Goal: Task Accomplishment & Management: Manage account settings

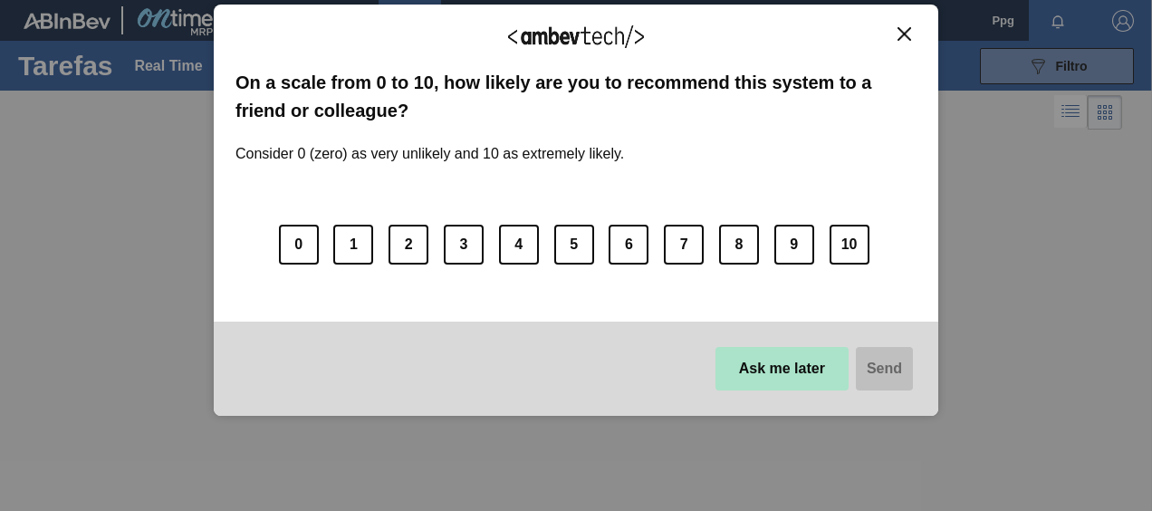
click at [788, 371] on button "Ask me later" at bounding box center [781, 368] width 133 height 43
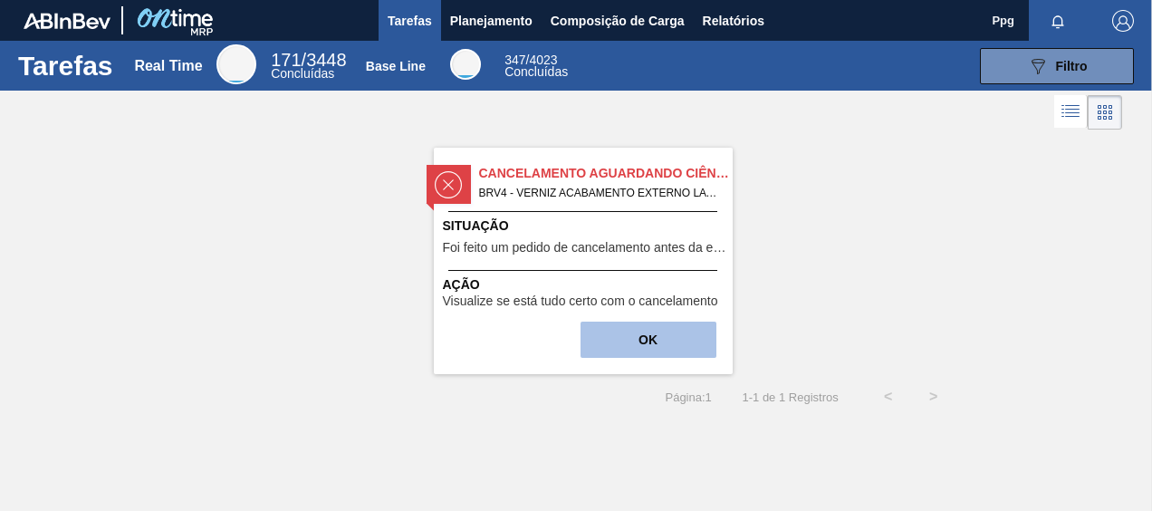
click at [634, 340] on button "OK" at bounding box center [648, 339] width 136 height 36
click at [569, 238] on div "Situação Foi feito um pedido de cancelamento antes da etapa de aguardando fatur…" at bounding box center [585, 238] width 285 height 44
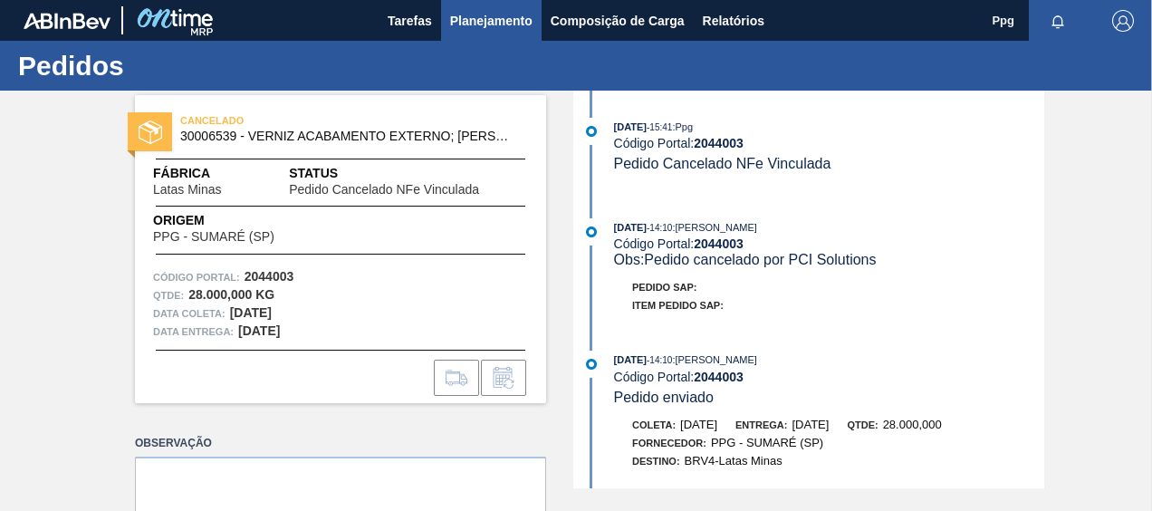
click at [492, 19] on span "Planejamento" at bounding box center [491, 21] width 82 height 22
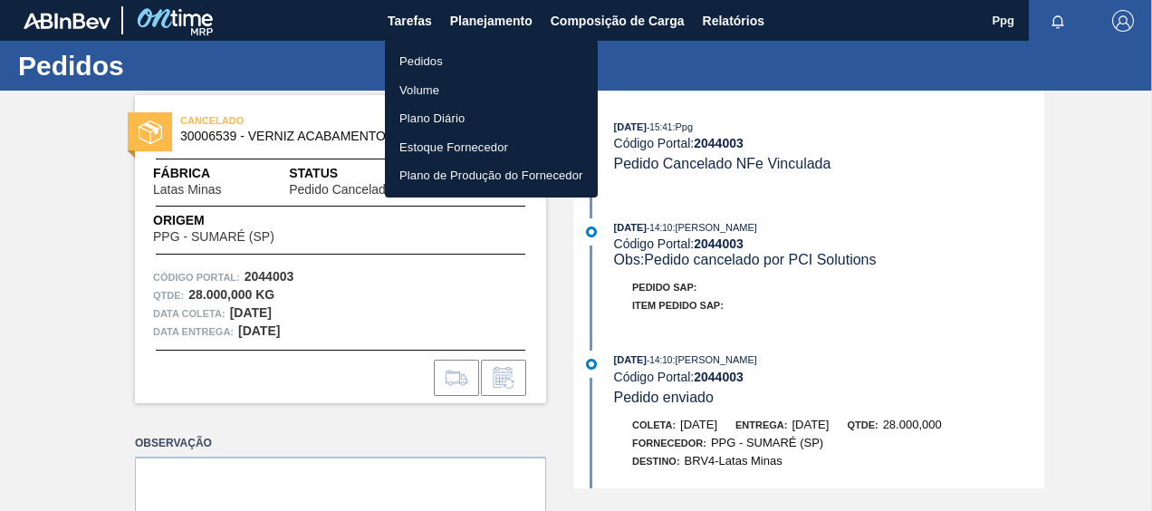
click at [438, 58] on li "Pedidos" at bounding box center [491, 61] width 213 height 29
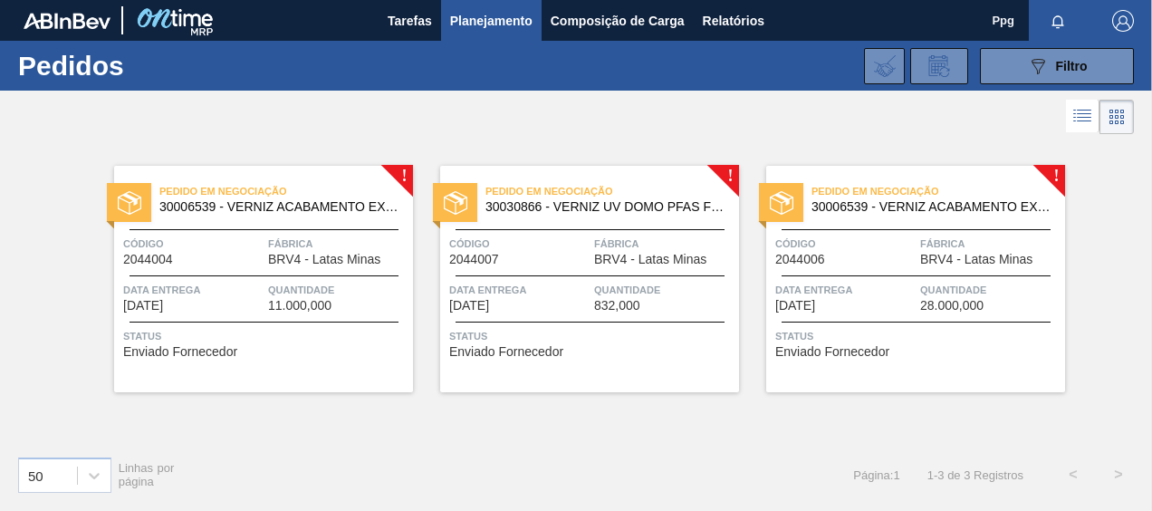
click at [261, 285] on span "Data Entrega" at bounding box center [193, 290] width 140 height 18
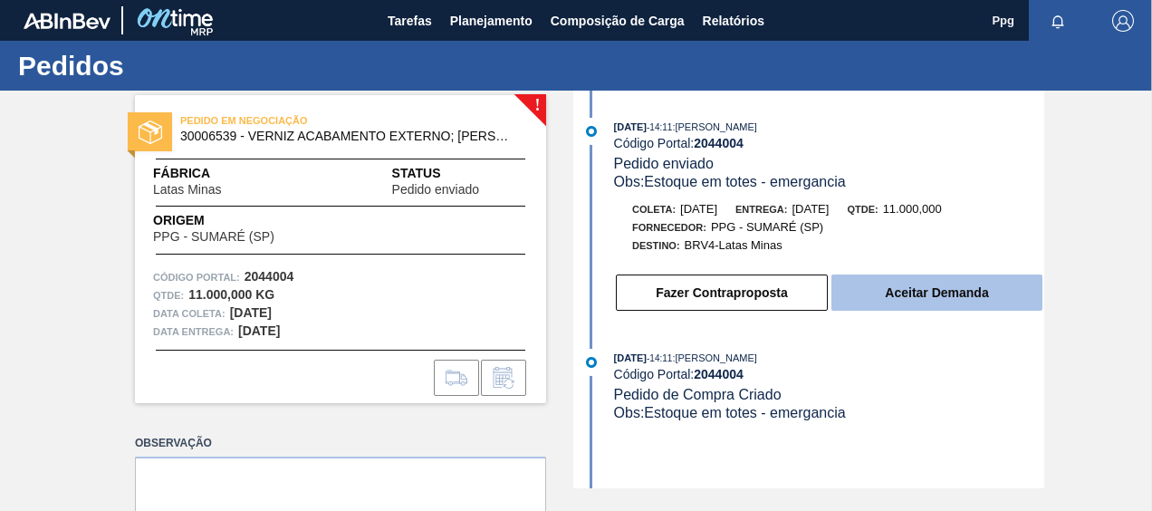
click at [978, 286] on button "Aceitar Demanda" at bounding box center [936, 292] width 211 height 36
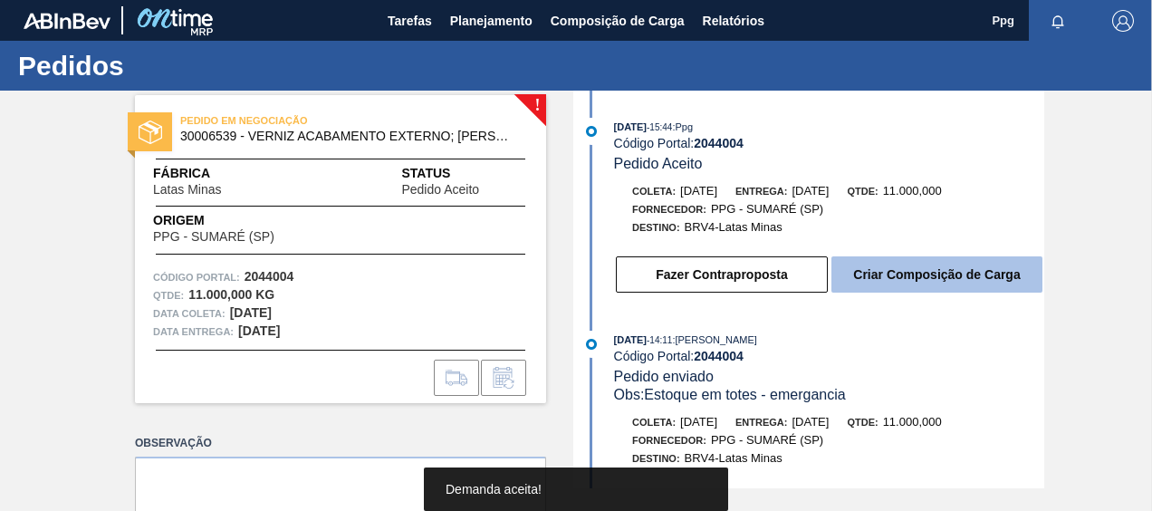
click at [929, 282] on button "Criar Composição de Carga" at bounding box center [936, 274] width 211 height 36
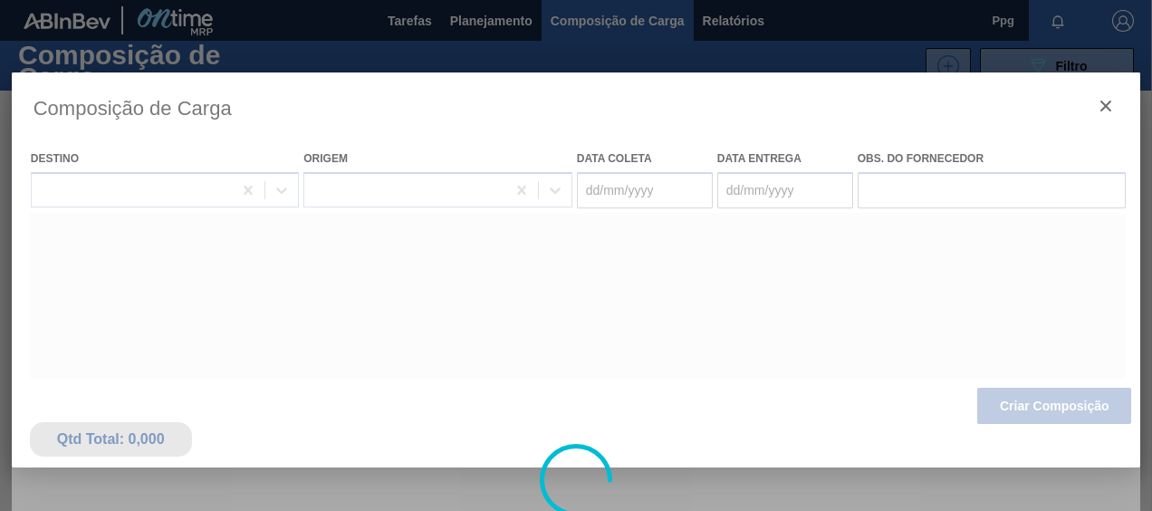
type coleta "14/10/2025"
type Entrega "17/10/2025"
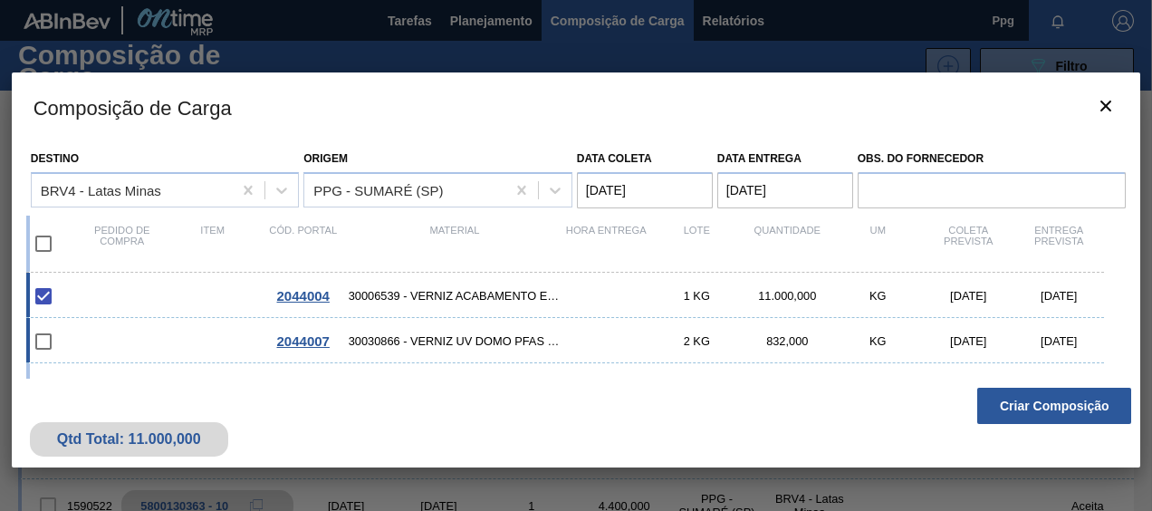
click at [45, 339] on input "checkbox" at bounding box center [43, 341] width 38 height 38
checkbox input "false"
click at [1065, 415] on button "Criar Composição" at bounding box center [1054, 406] width 154 height 36
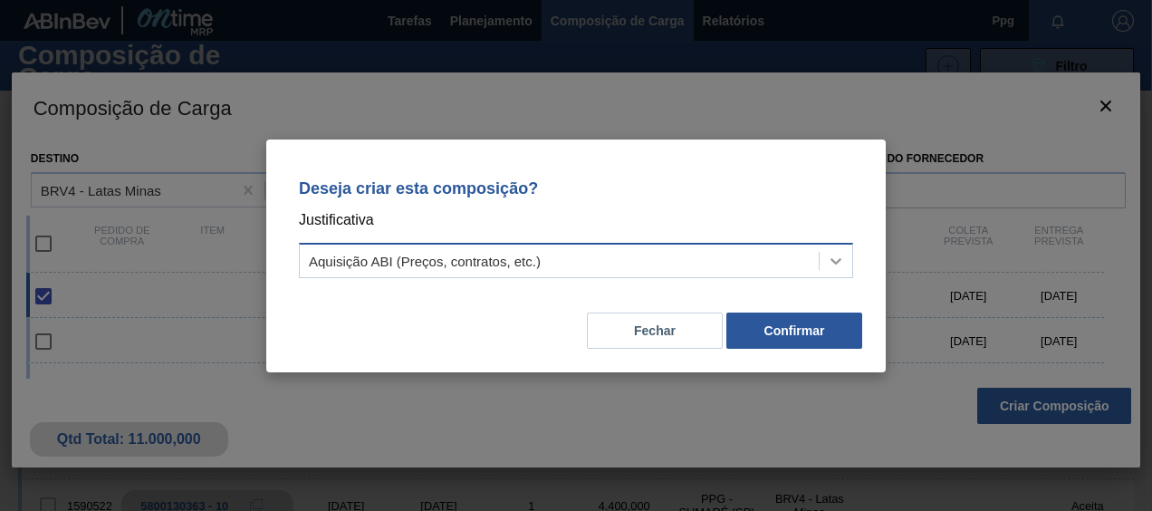
click at [820, 259] on div at bounding box center [835, 260] width 33 height 33
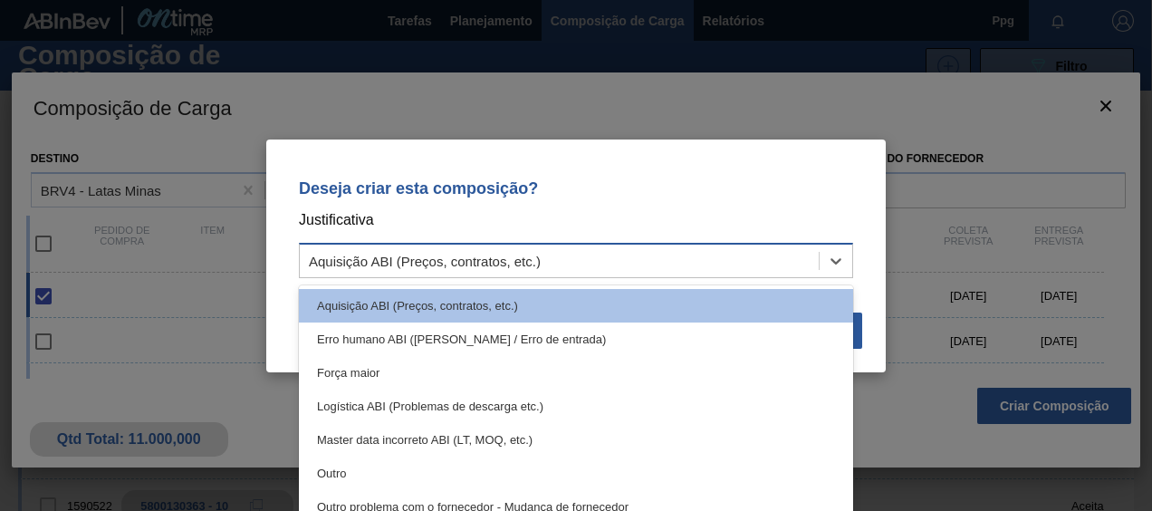
click at [804, 255] on div "Aquisição ABI (Preços, contratos, etc.)" at bounding box center [559, 260] width 519 height 26
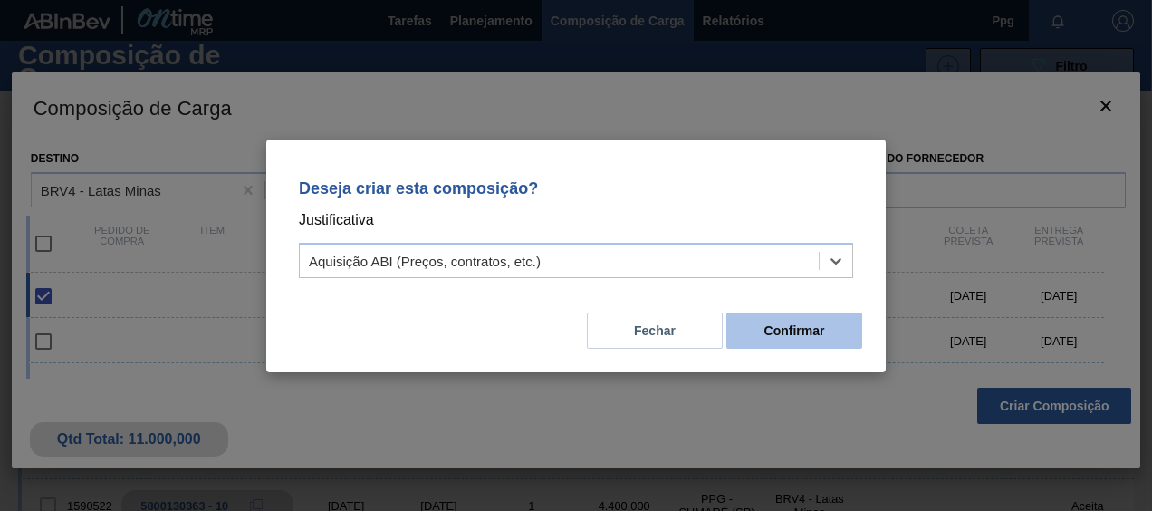
click at [799, 328] on button "Confirmar" at bounding box center [794, 330] width 136 height 36
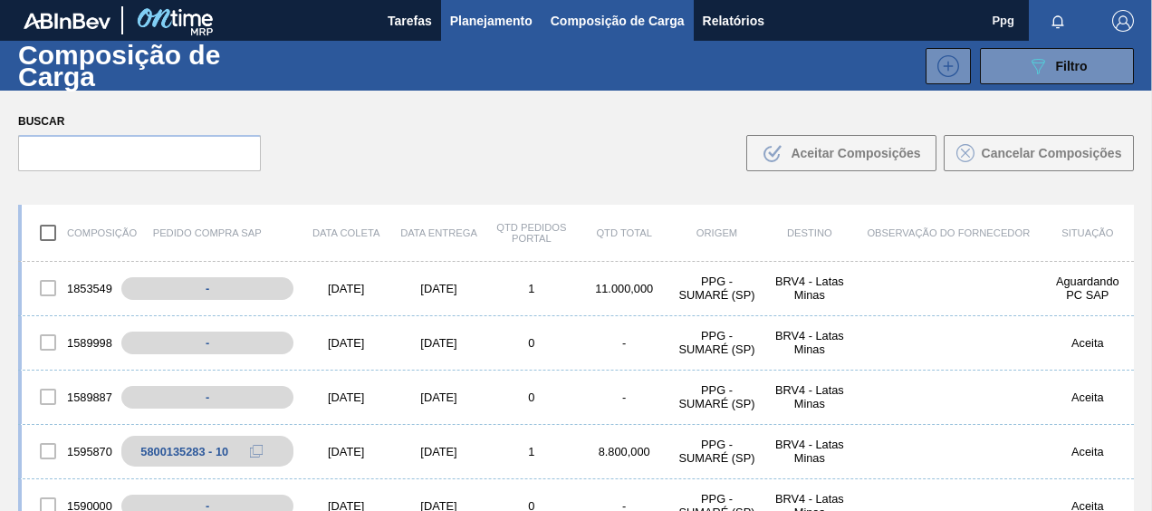
click at [514, 21] on span "Planejamento" at bounding box center [491, 21] width 82 height 22
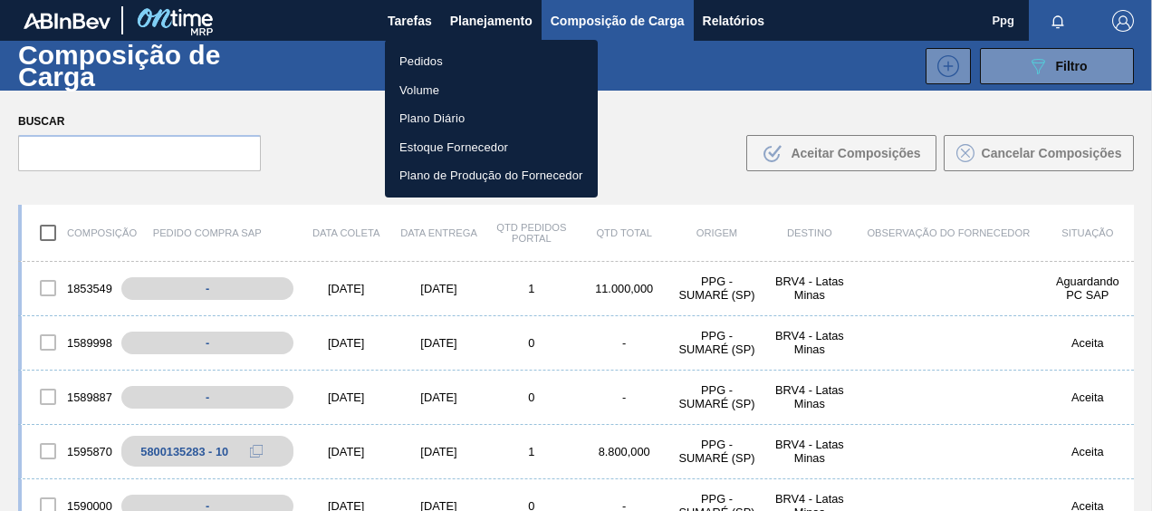
click at [426, 60] on li "Pedidos" at bounding box center [491, 61] width 213 height 29
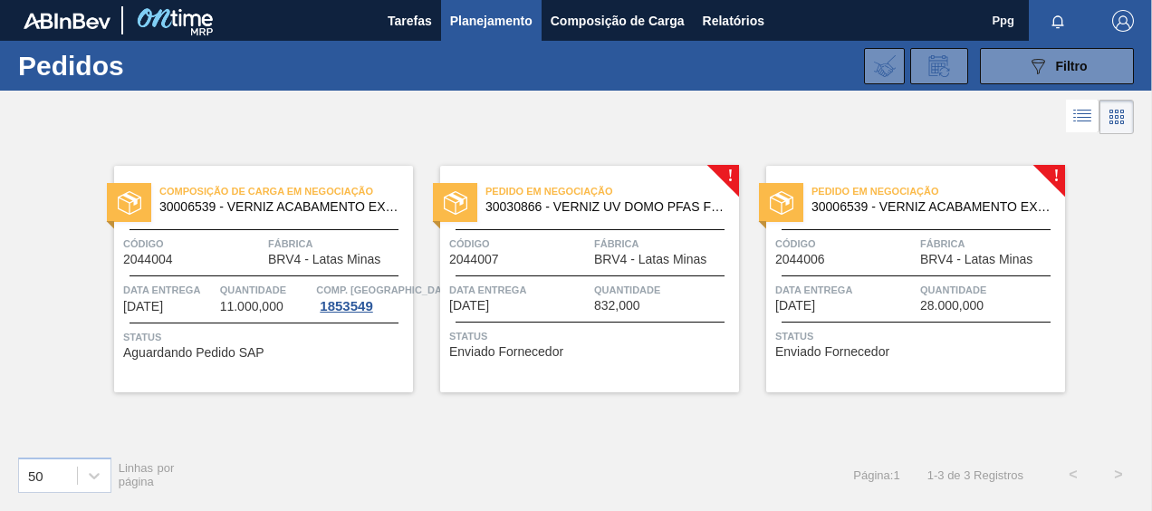
click at [576, 254] on div "Código 2044007" at bounding box center [519, 250] width 140 height 32
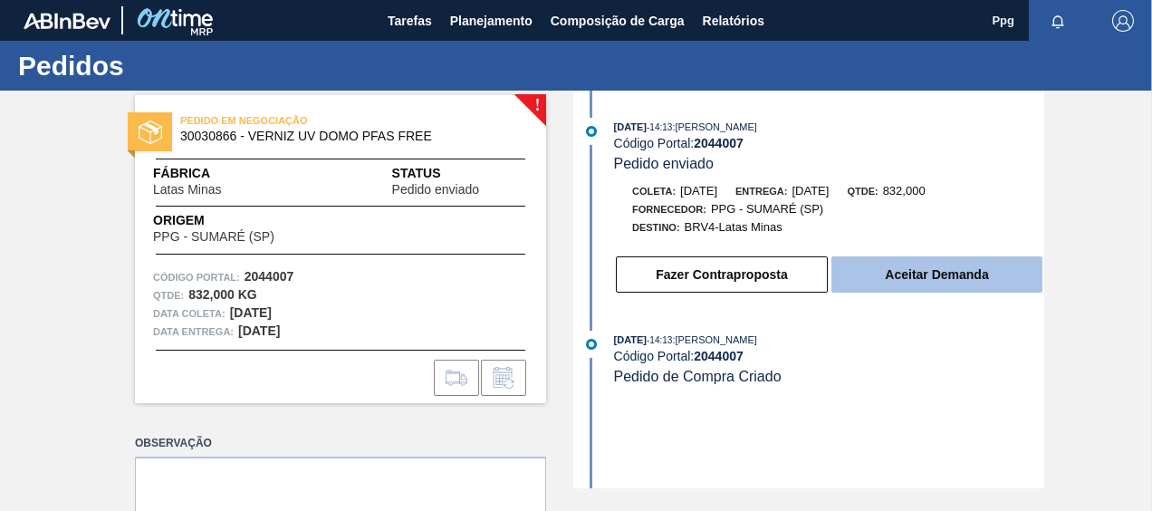
click at [931, 282] on button "Aceitar Demanda" at bounding box center [936, 274] width 211 height 36
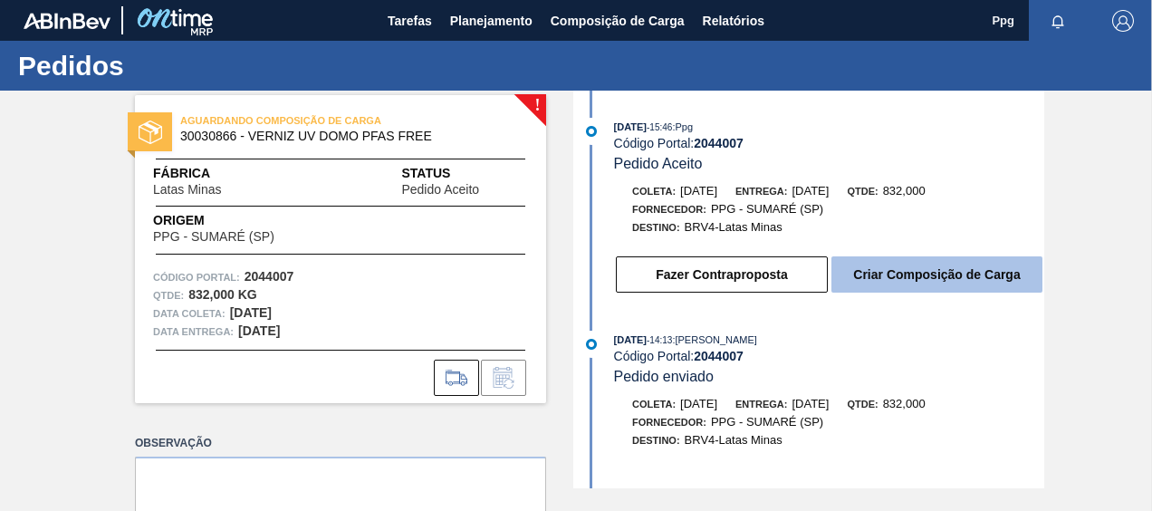
click at [924, 270] on button "Criar Composição de Carga" at bounding box center [936, 274] width 211 height 36
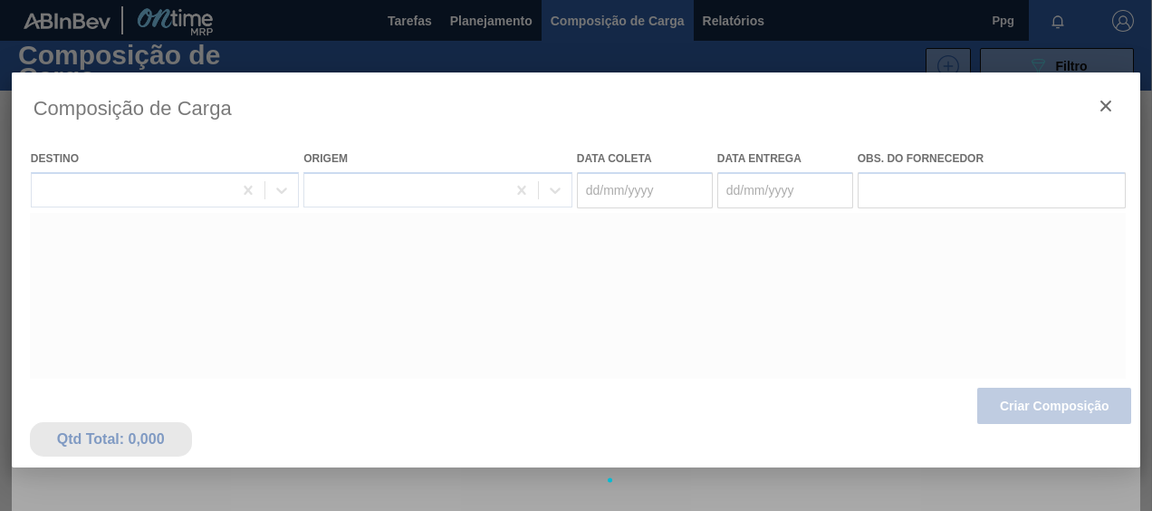
type coleta "15/10/2025"
type Entrega "17/10/2025"
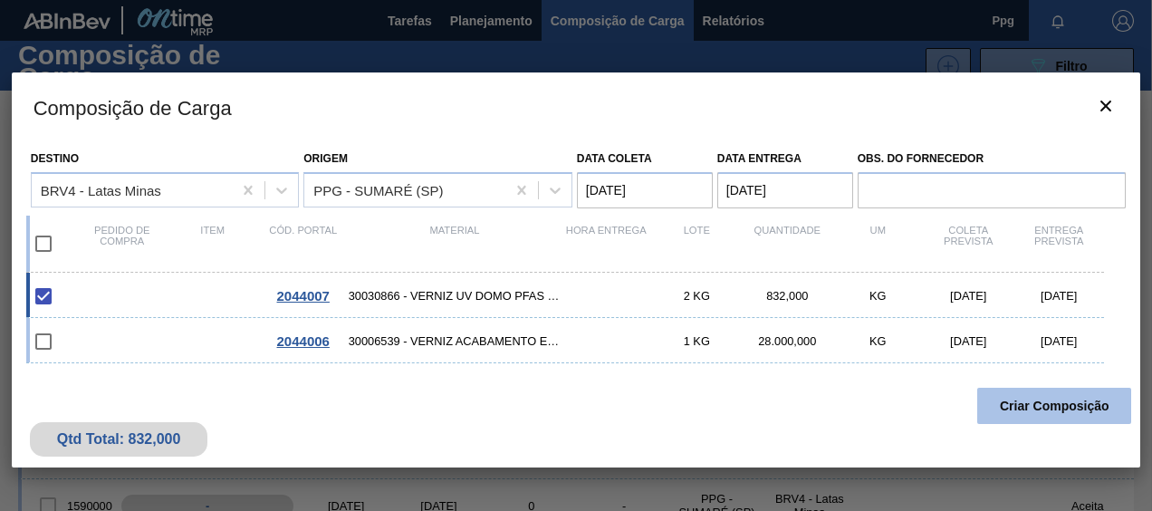
click at [1077, 396] on button "Criar Composição" at bounding box center [1054, 406] width 154 height 36
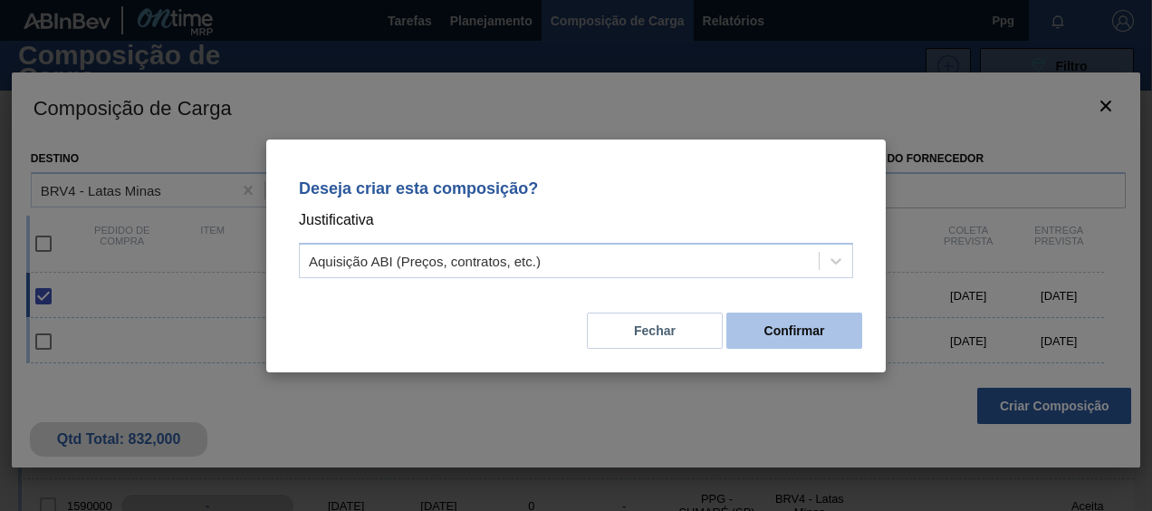
click at [816, 346] on button "Confirmar" at bounding box center [794, 330] width 136 height 36
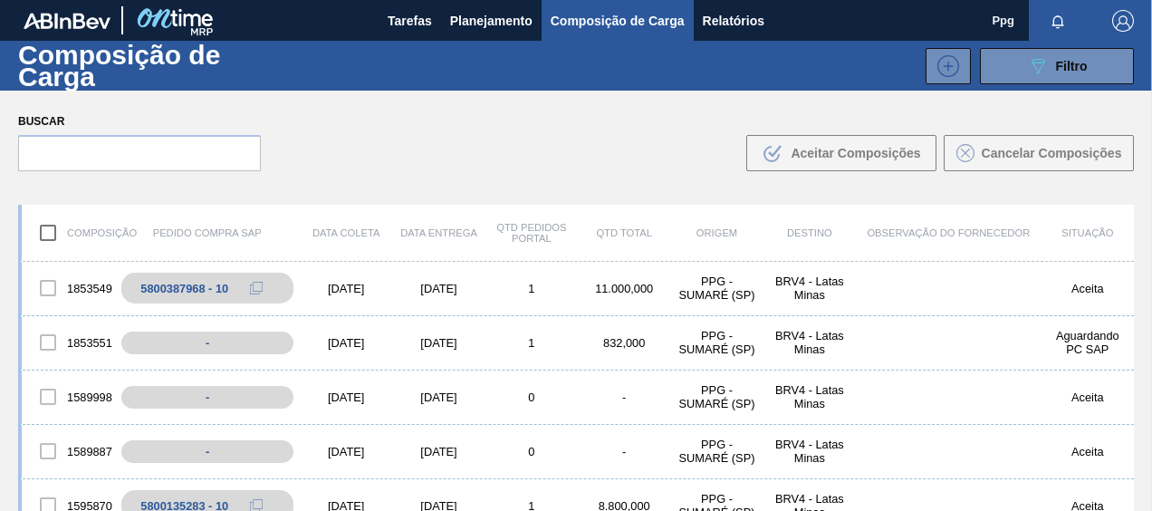
click at [507, 43] on div "Composição de Carga 089F7B8B-B2A5-4AFE-B5C0-19BA573D28AC Filtro" at bounding box center [576, 66] width 1152 height 50
click at [493, 25] on span "Planejamento" at bounding box center [491, 21] width 82 height 22
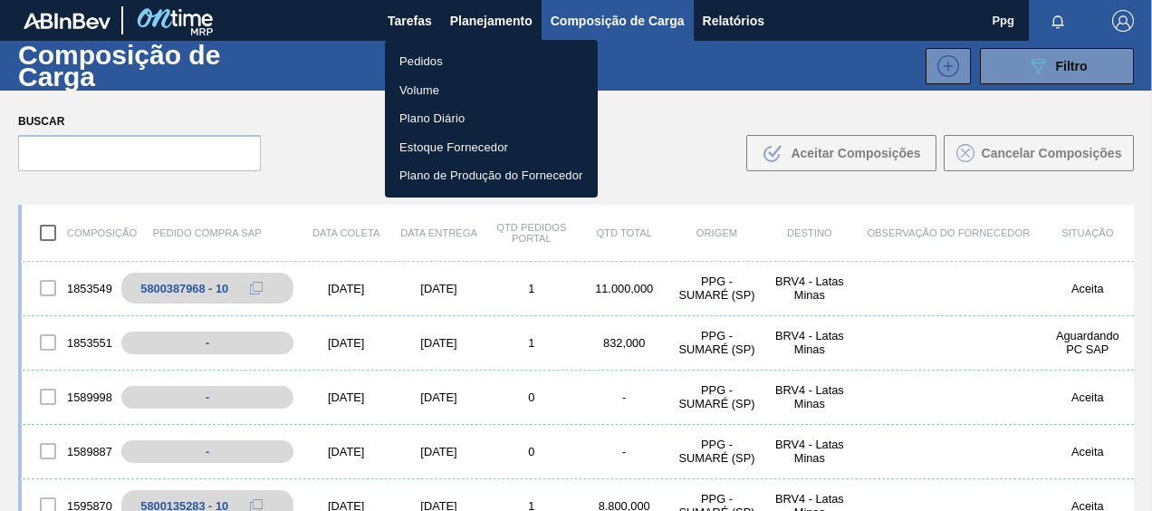
click at [452, 60] on li "Pedidos" at bounding box center [491, 61] width 213 height 29
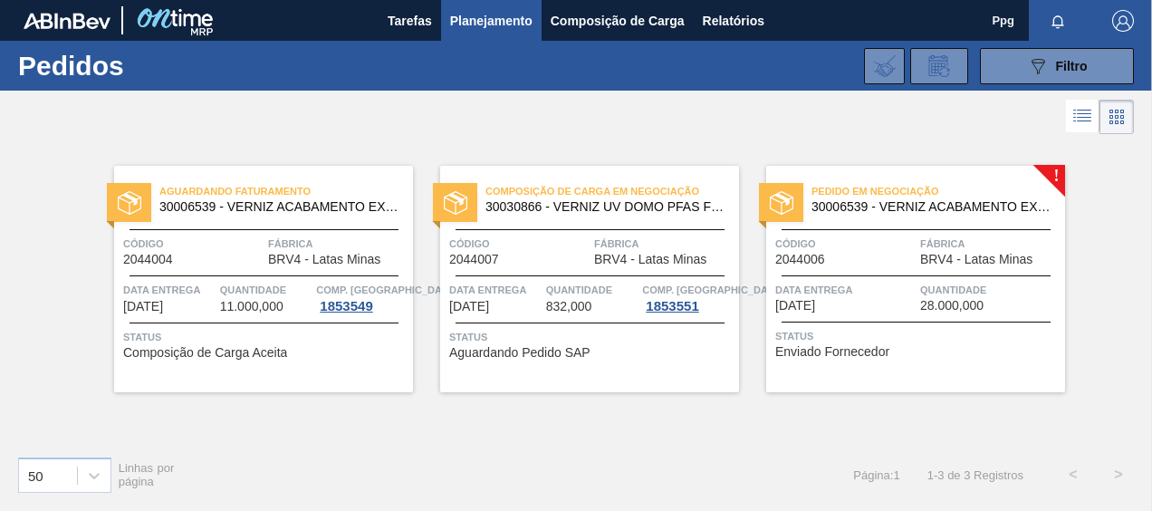
click at [283, 254] on span "BRV4 - Latas Minas" at bounding box center [324, 260] width 112 height 14
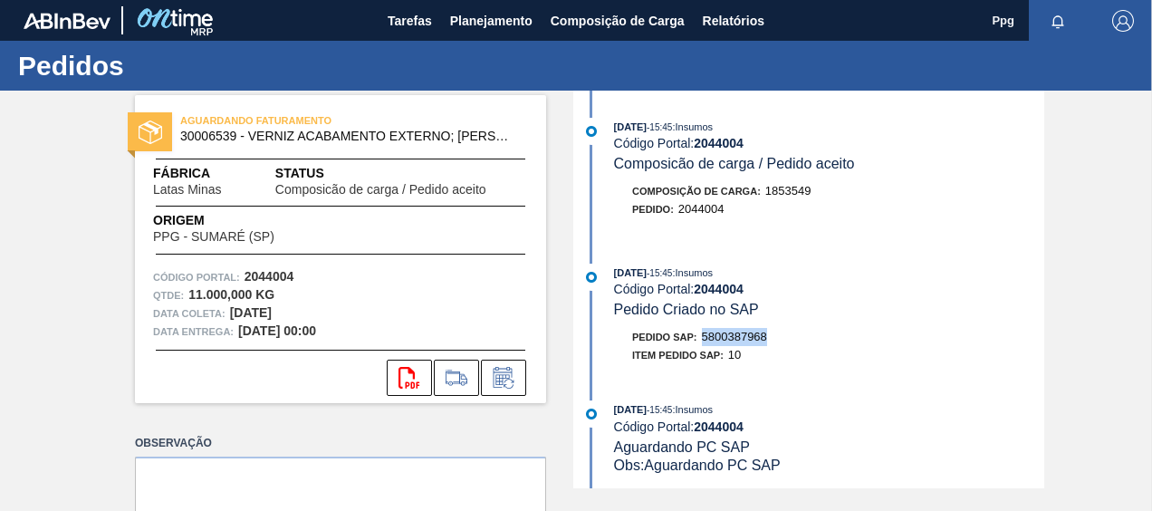
drag, startPoint x: 788, startPoint y: 345, endPoint x: 699, endPoint y: 340, distance: 88.9
click at [699, 340] on div "Pedido SAP: 5800387968" at bounding box center [829, 337] width 430 height 18
copy span "5800387968"
drag, startPoint x: 471, startPoint y: 16, endPoint x: 487, endPoint y: 49, distance: 36.4
click at [471, 16] on span "Planejamento" at bounding box center [491, 21] width 82 height 22
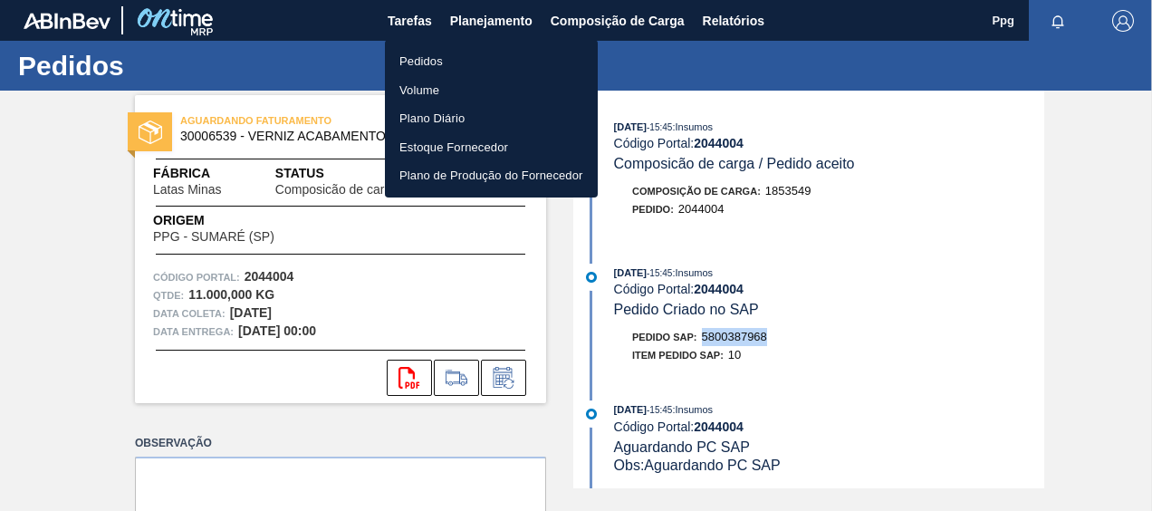
click at [395, 54] on li "Pedidos" at bounding box center [491, 61] width 213 height 29
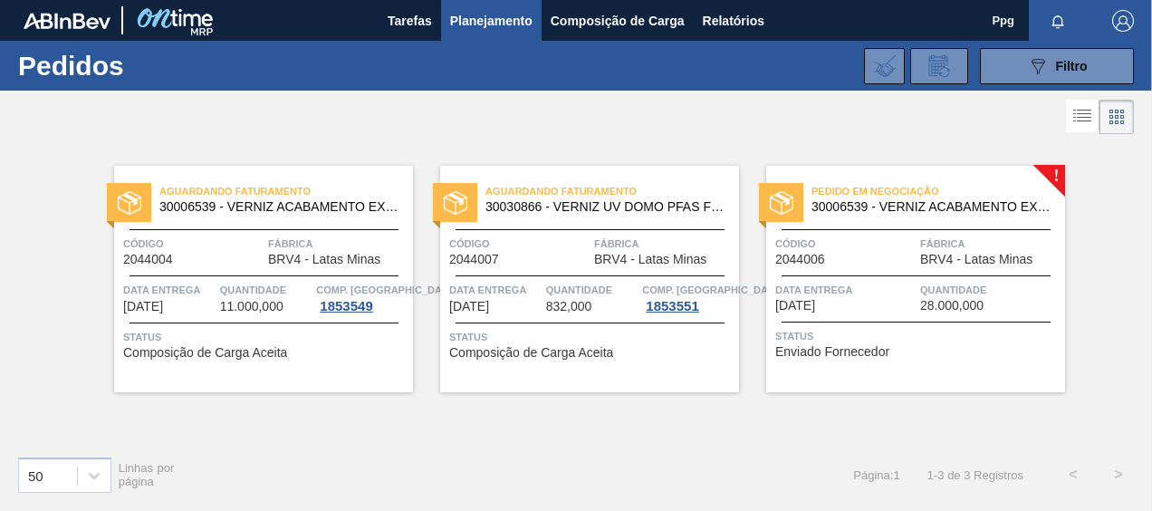
click at [650, 208] on span "30030866 - VERNIZ UV DOMO PFAS FREE" at bounding box center [604, 207] width 239 height 14
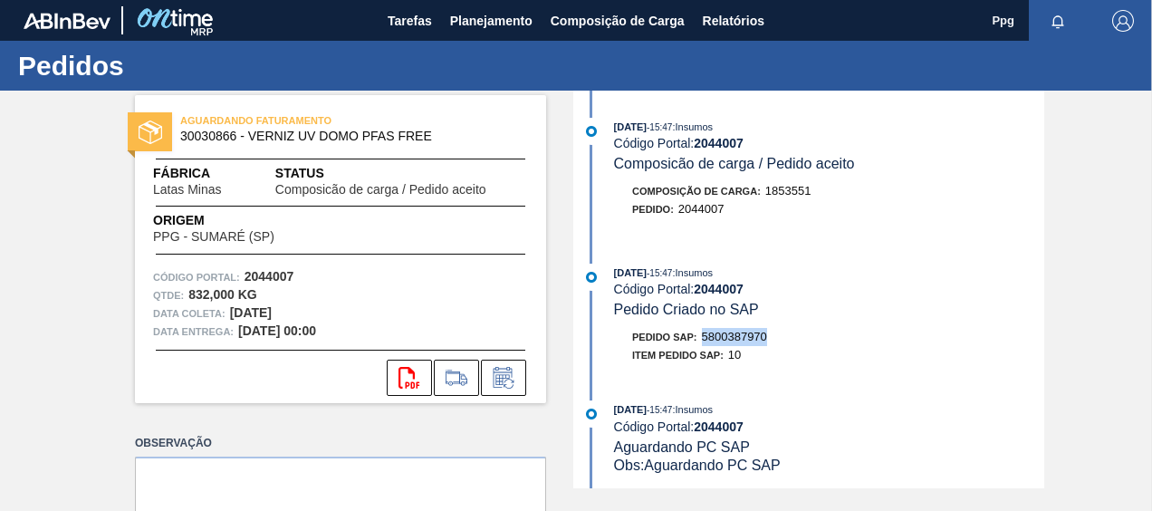
drag, startPoint x: 777, startPoint y: 342, endPoint x: 704, endPoint y: 346, distance: 72.5
click at [704, 346] on div "Pedido SAP: 5800387970" at bounding box center [829, 337] width 430 height 18
copy span "5800387970"
click at [955, 371] on div "03/10/2025 - 15:47 : Insumos Código Portal: 2044007 Pedido Criado no SAP Pedido…" at bounding box center [811, 318] width 466 height 110
click at [490, 31] on button "Planejamento" at bounding box center [491, 20] width 100 height 41
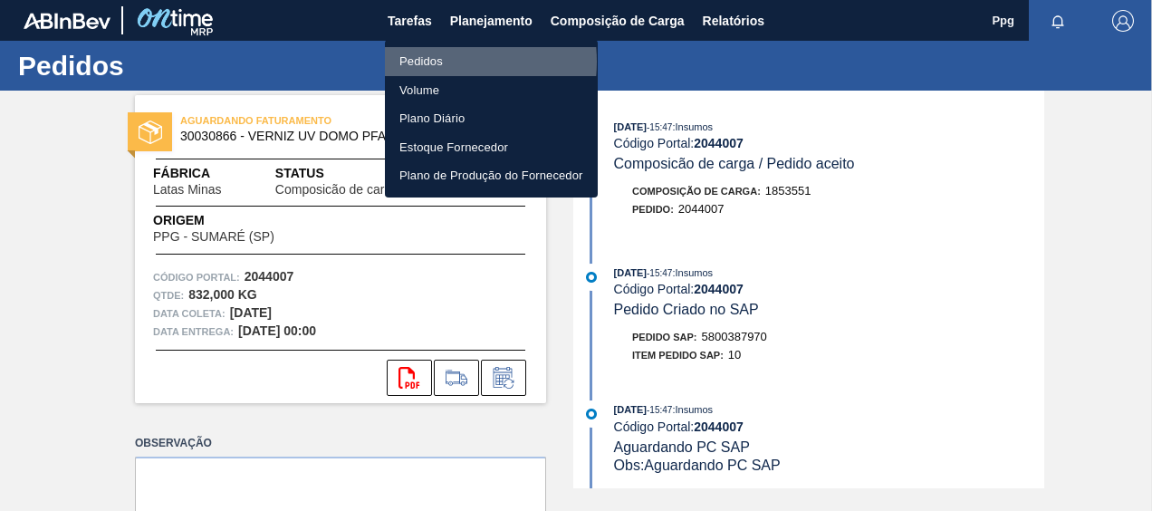
click at [438, 62] on li "Pedidos" at bounding box center [491, 61] width 213 height 29
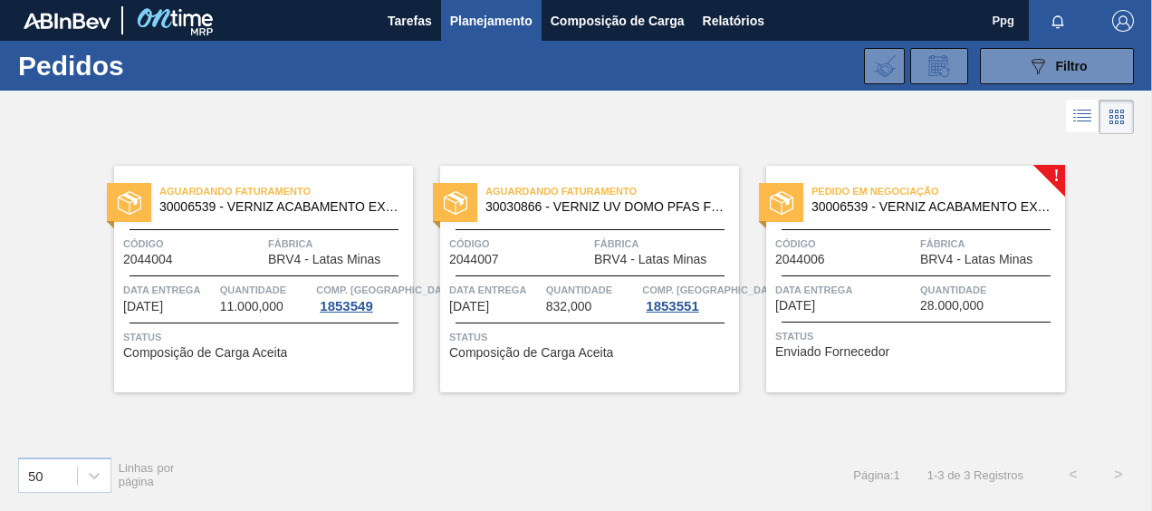
click at [863, 214] on div "Pedido em Negociação 30006539 - VERNIZ ACABAMENTO EXTERNO; LATA" at bounding box center [915, 199] width 299 height 41
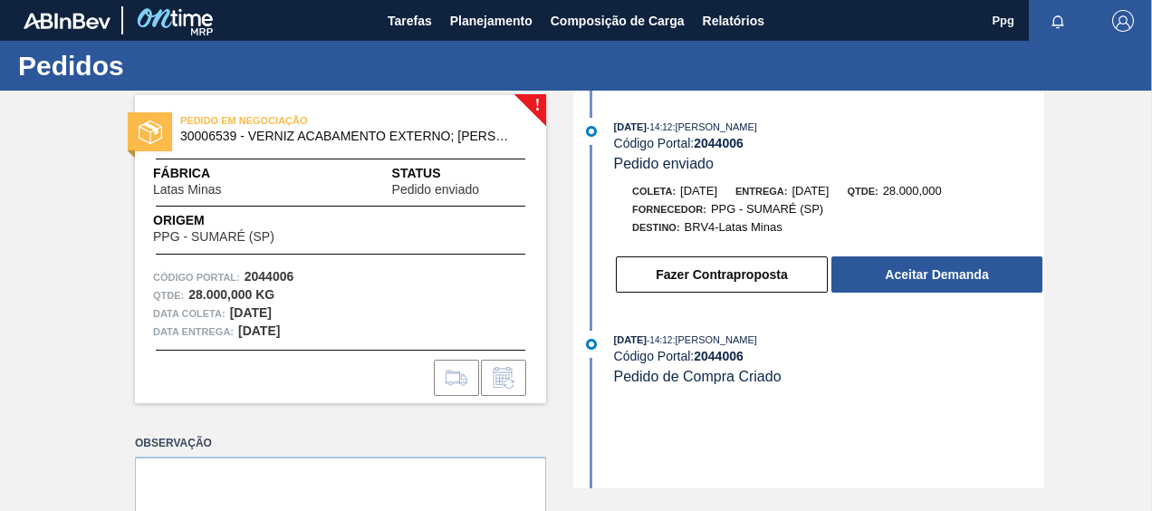
click at [743, 464] on div "01/10/2025 - 14:12 : LUCAS EDUARDO AMARAL BRANDAO Código Portal: 2044006 Pedido…" at bounding box center [811, 289] width 466 height 397
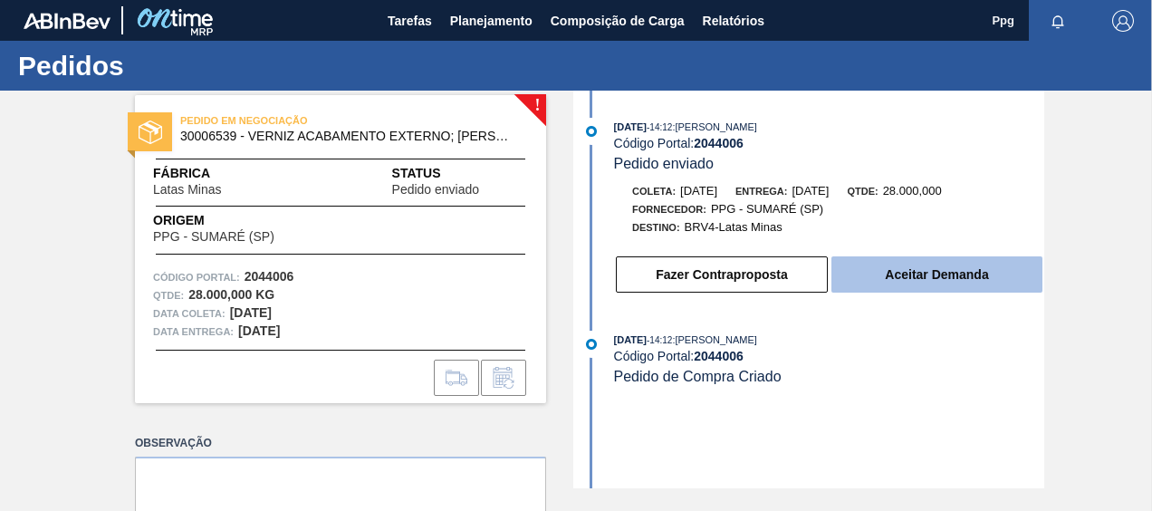
click at [949, 285] on button "Aceitar Demanda" at bounding box center [936, 274] width 211 height 36
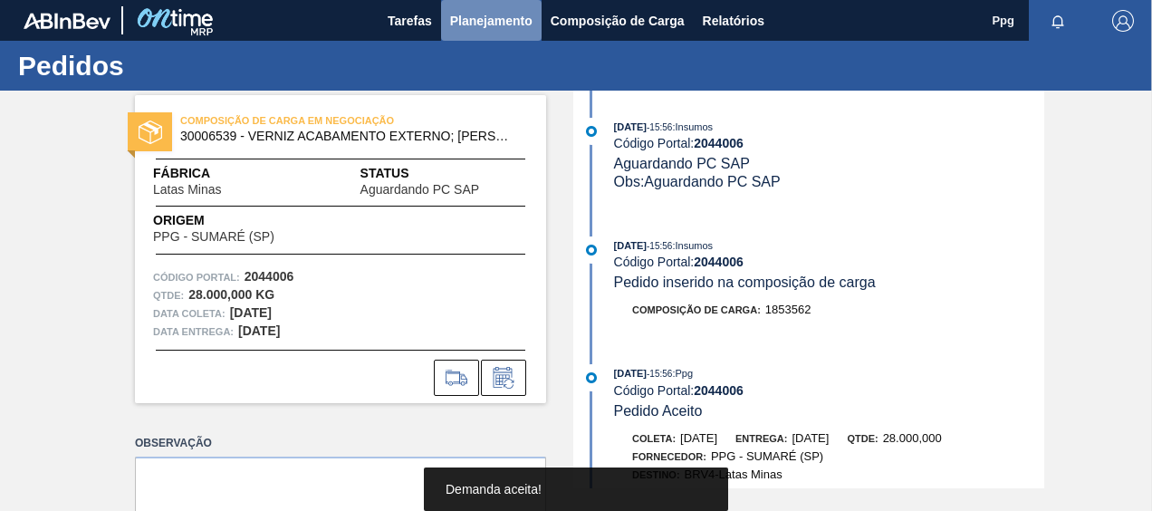
click at [500, 29] on span "Planejamento" at bounding box center [491, 21] width 82 height 22
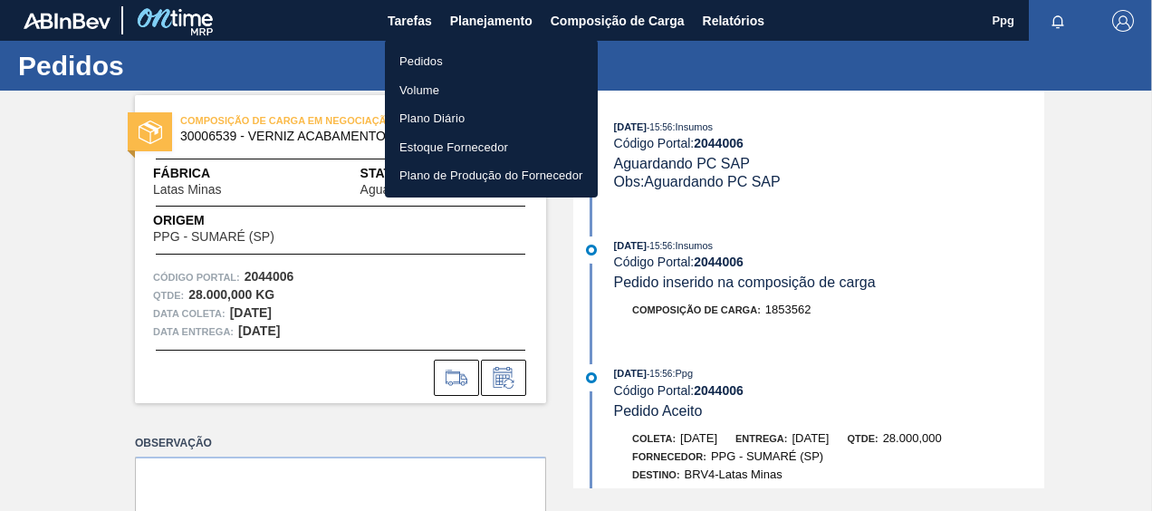
click at [441, 62] on li "Pedidos" at bounding box center [491, 61] width 213 height 29
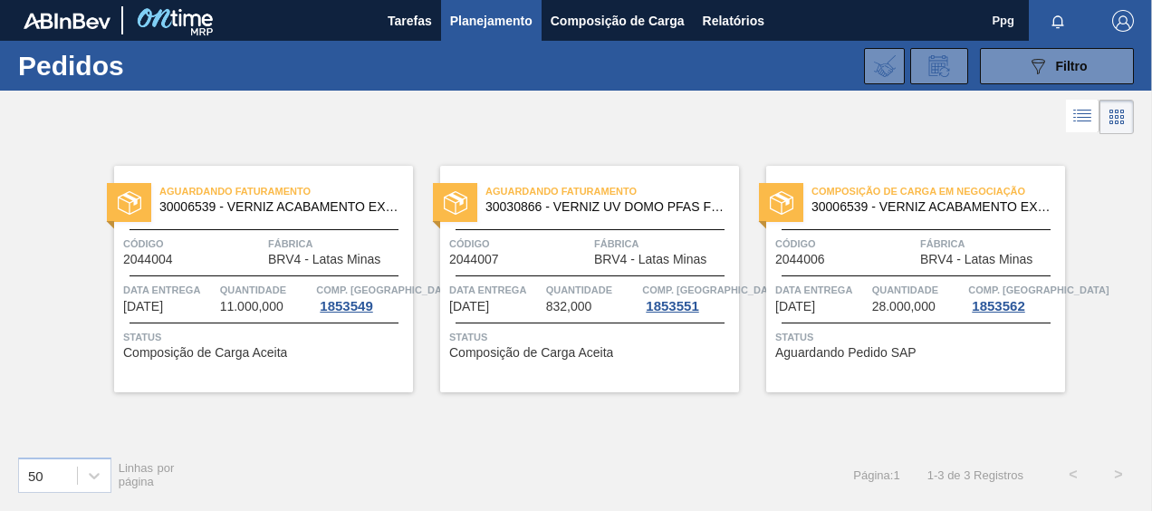
click at [945, 281] on span "Quantidade" at bounding box center [918, 290] width 92 height 18
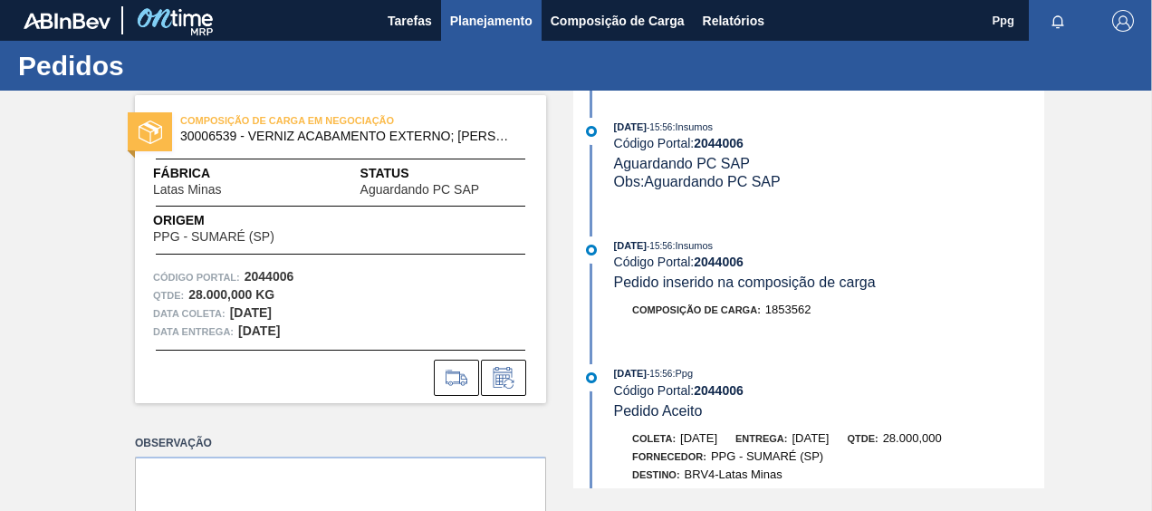
click at [473, 24] on span "Planejamento" at bounding box center [491, 21] width 82 height 22
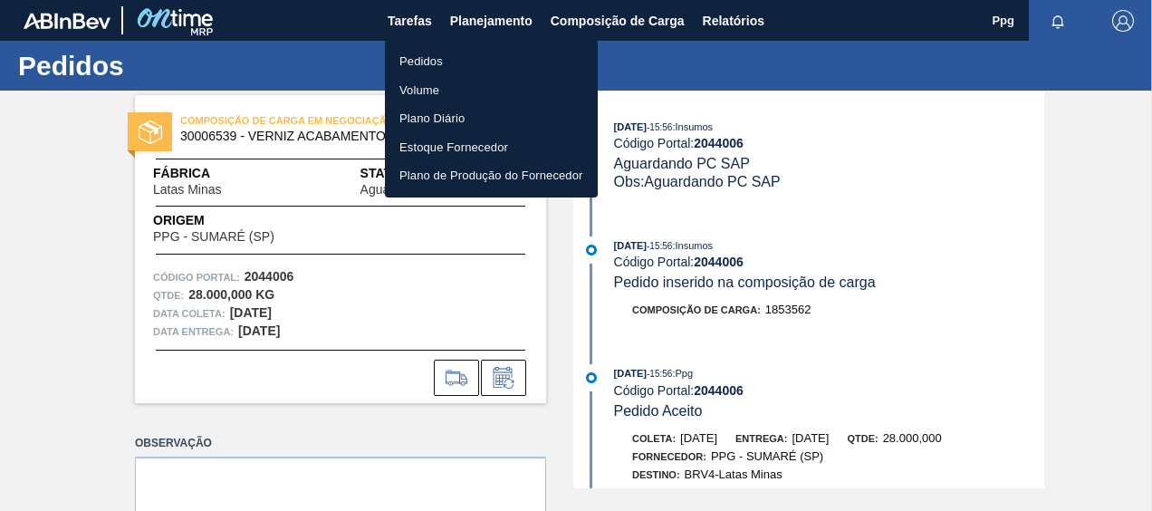
click at [456, 63] on li "Pedidos" at bounding box center [491, 61] width 213 height 29
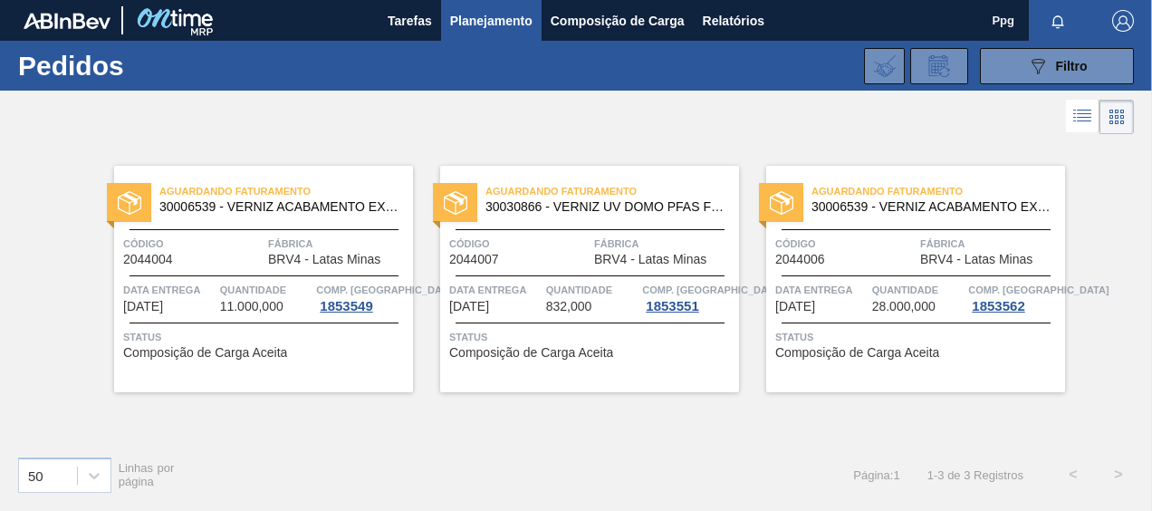
click at [952, 234] on span "Fábrica" at bounding box center [990, 243] width 140 height 18
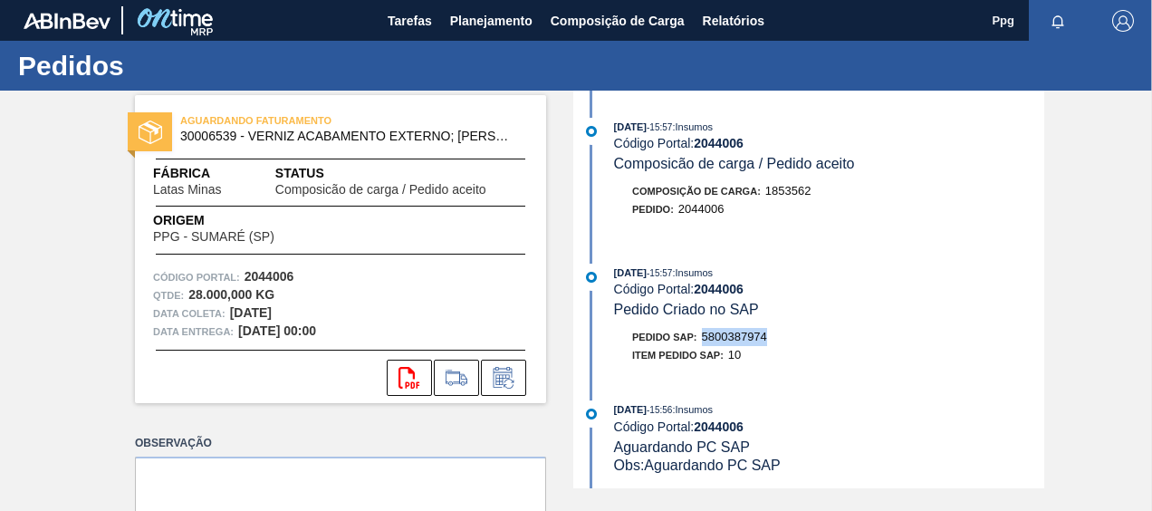
drag, startPoint x: 780, startPoint y: 333, endPoint x: 703, endPoint y: 337, distance: 77.0
click at [703, 337] on div "Pedido SAP: 5800387974" at bounding box center [829, 337] width 430 height 18
copy span "5800387974"
click at [466, 18] on span "Planejamento" at bounding box center [491, 21] width 82 height 22
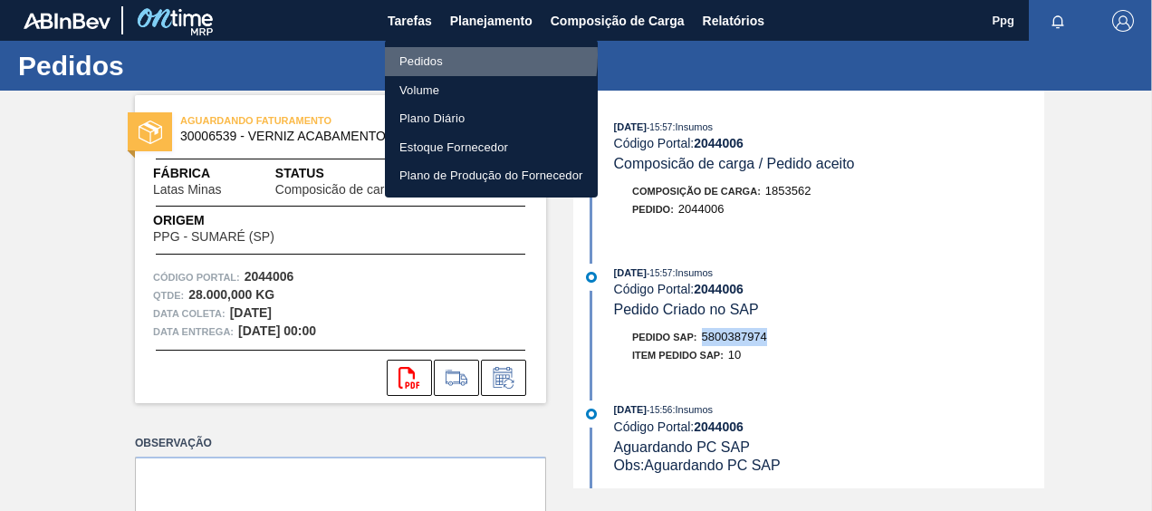
click at [440, 55] on li "Pedidos" at bounding box center [491, 61] width 213 height 29
